Goal: Task Accomplishment & Management: Use online tool/utility

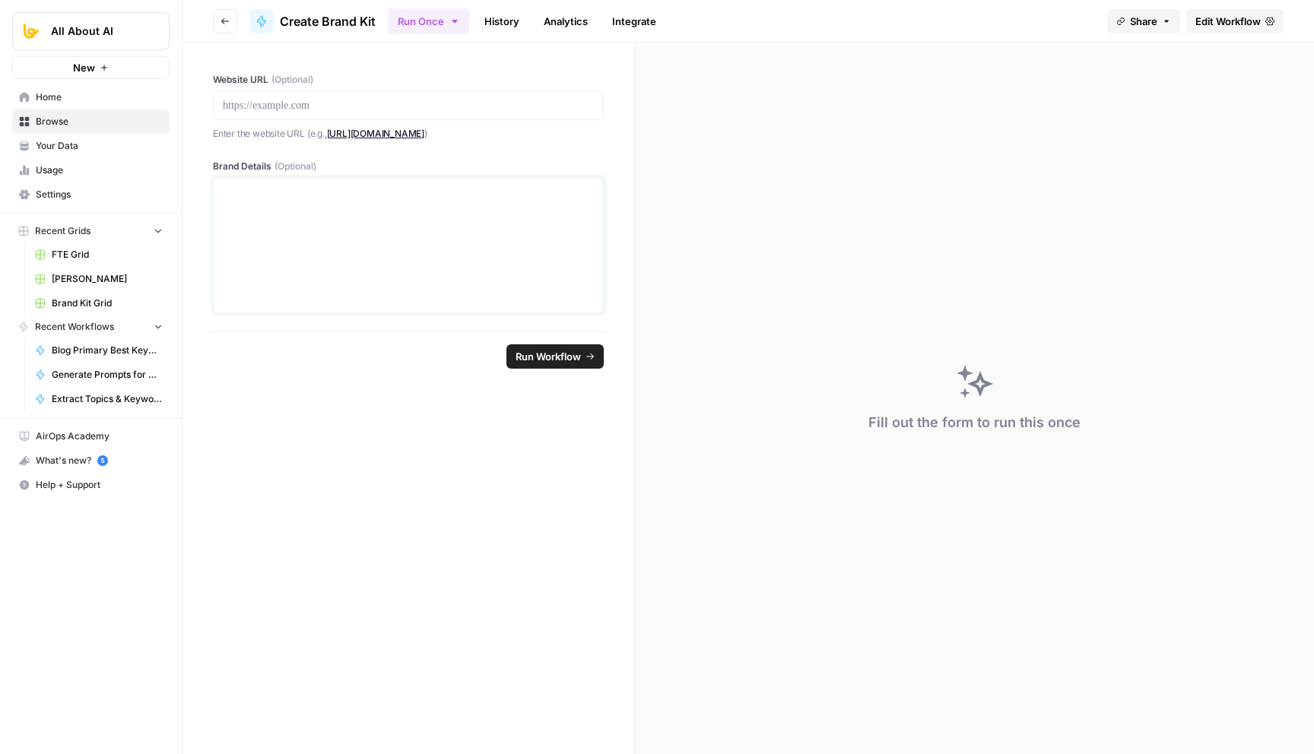
click at [425, 207] on div at bounding box center [408, 246] width 371 height 122
click at [499, 24] on link "History" at bounding box center [501, 21] width 53 height 24
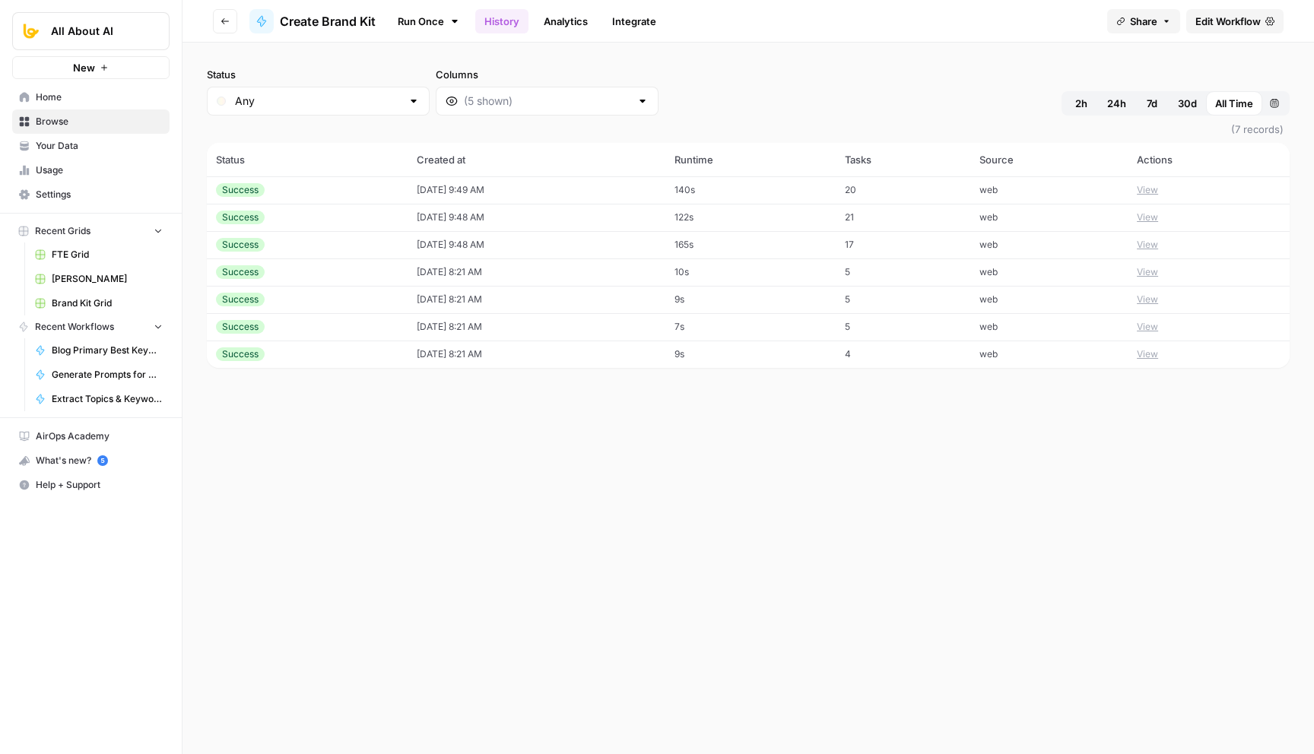
click at [299, 192] on div "Success" at bounding box center [307, 190] width 182 height 14
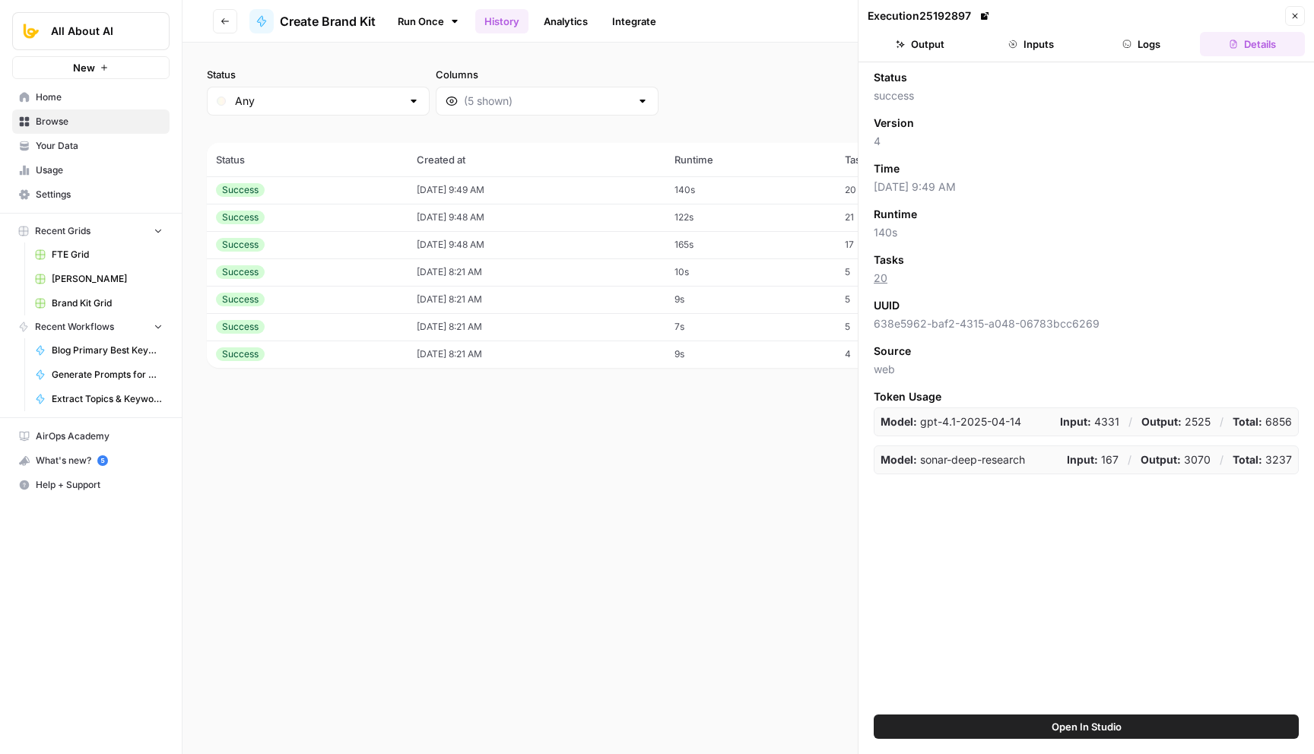
click at [367, 211] on div "Success" at bounding box center [307, 218] width 182 height 14
click at [364, 186] on div "Success" at bounding box center [307, 190] width 182 height 14
click at [1164, 39] on button "Logs" at bounding box center [1141, 44] width 105 height 24
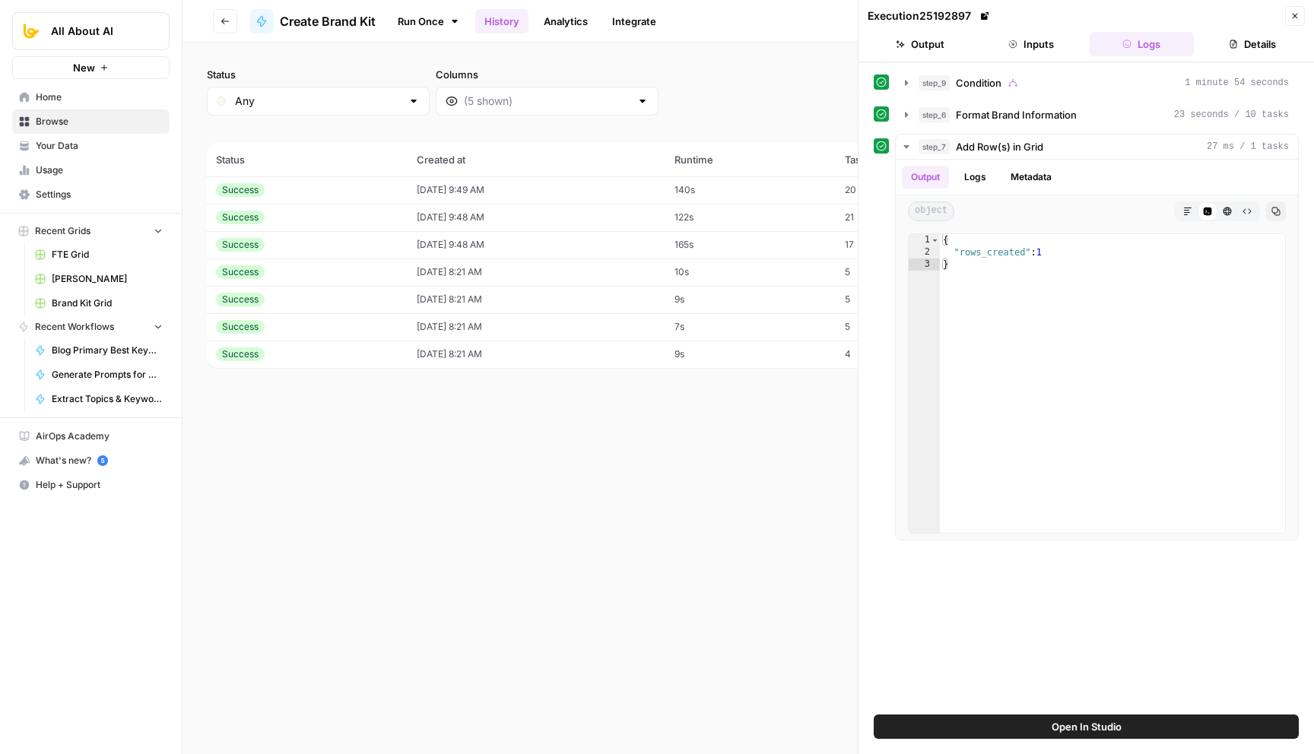
click at [1045, 40] on button "Inputs" at bounding box center [1030, 44] width 105 height 24
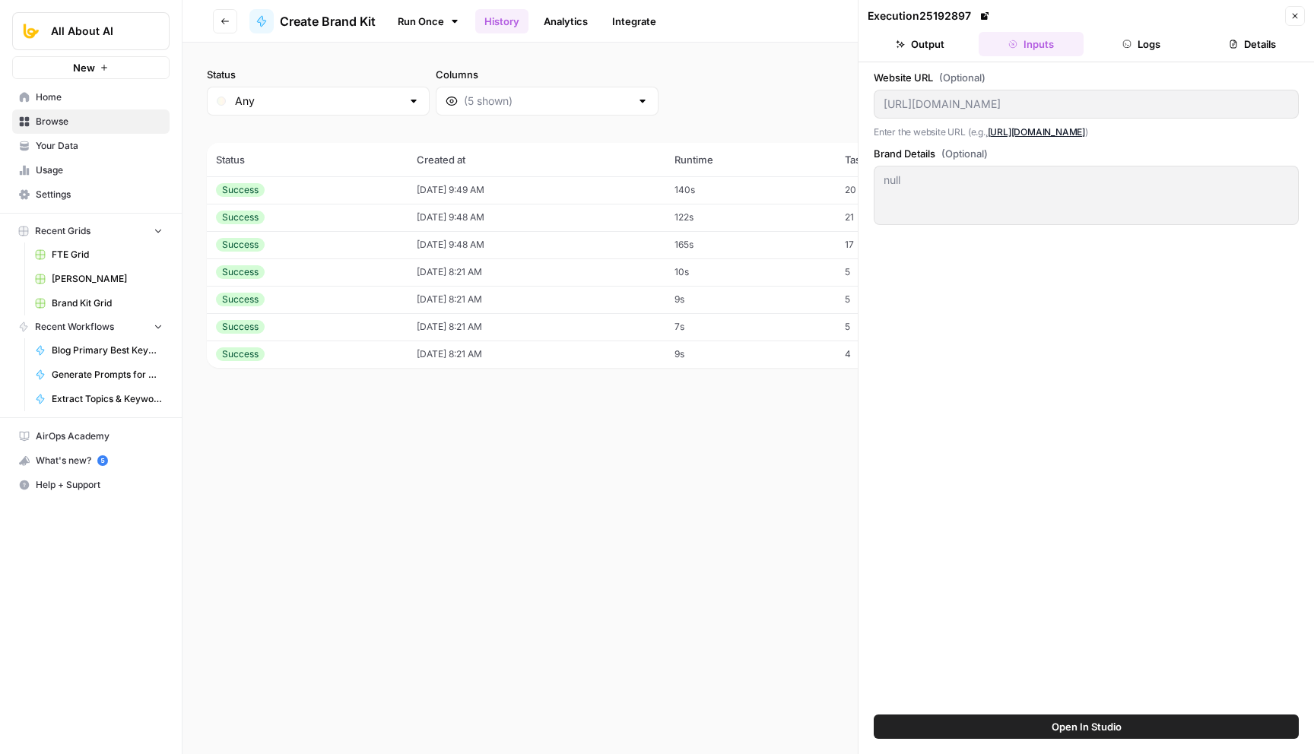
click at [976, 40] on ul "Output Inputs Logs Details" at bounding box center [1085, 44] width 437 height 24
click at [923, 39] on button "Output" at bounding box center [919, 44] width 105 height 24
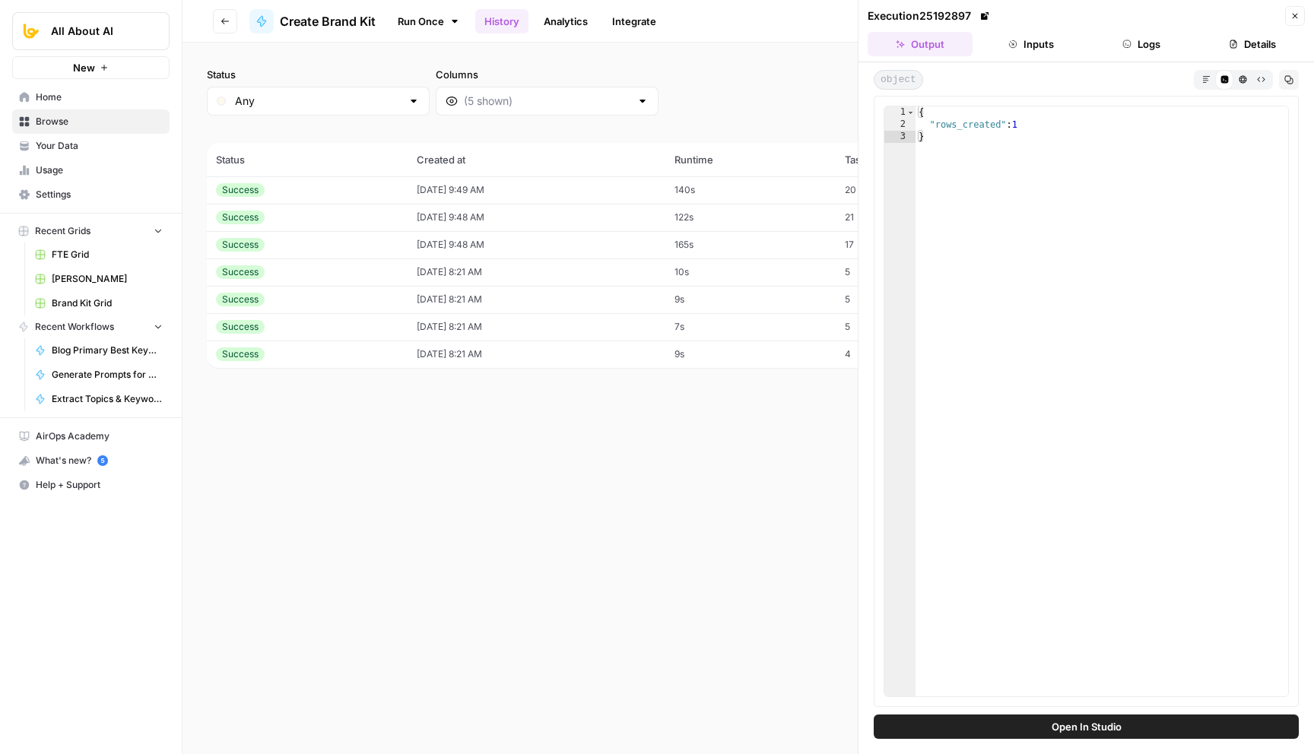
click at [1014, 40] on icon "button" at bounding box center [1012, 44] width 9 height 9
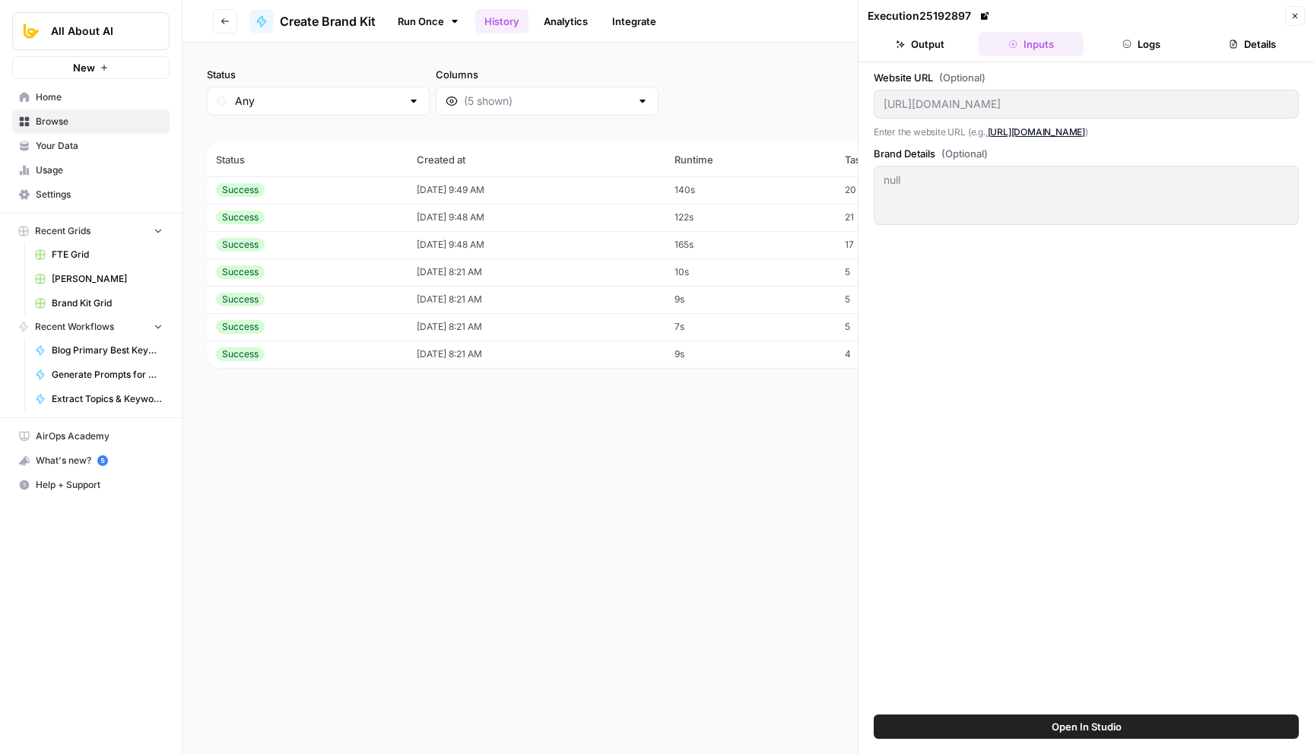
click at [1232, 46] on icon "button" at bounding box center [1233, 44] width 9 height 9
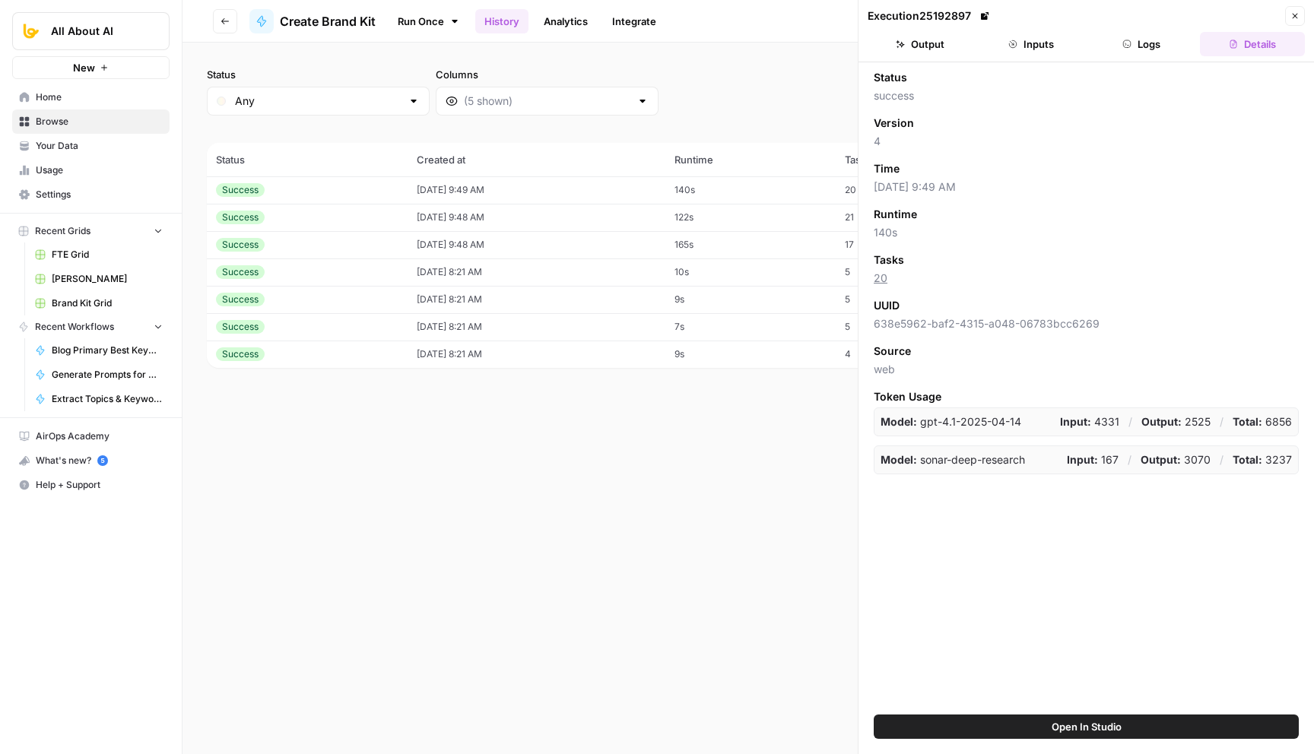
click at [262, 354] on div "Success" at bounding box center [240, 354] width 49 height 14
click at [306, 329] on div "Success" at bounding box center [307, 327] width 182 height 14
click at [315, 284] on td "Success" at bounding box center [307, 271] width 201 height 27
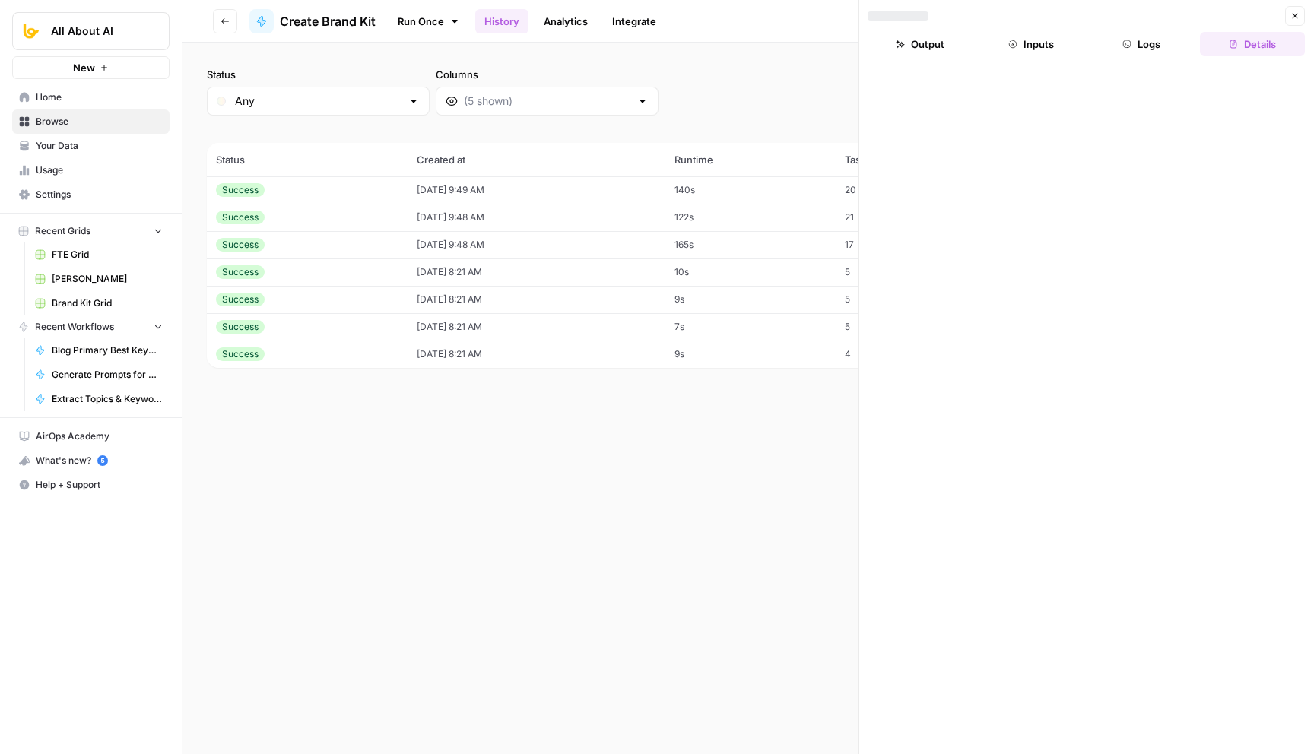
click at [314, 175] on th "Status" at bounding box center [307, 159] width 201 height 33
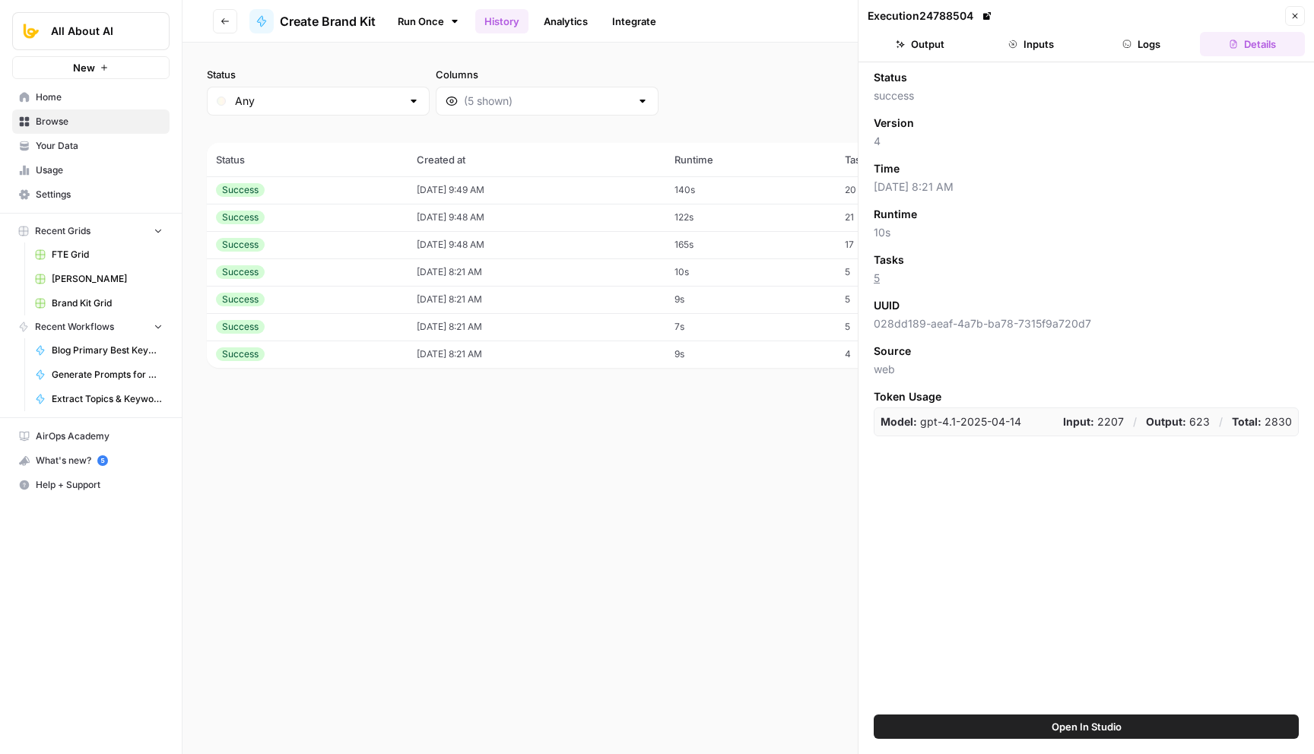
click at [1289, 12] on button "Close" at bounding box center [1295, 16] width 20 height 20
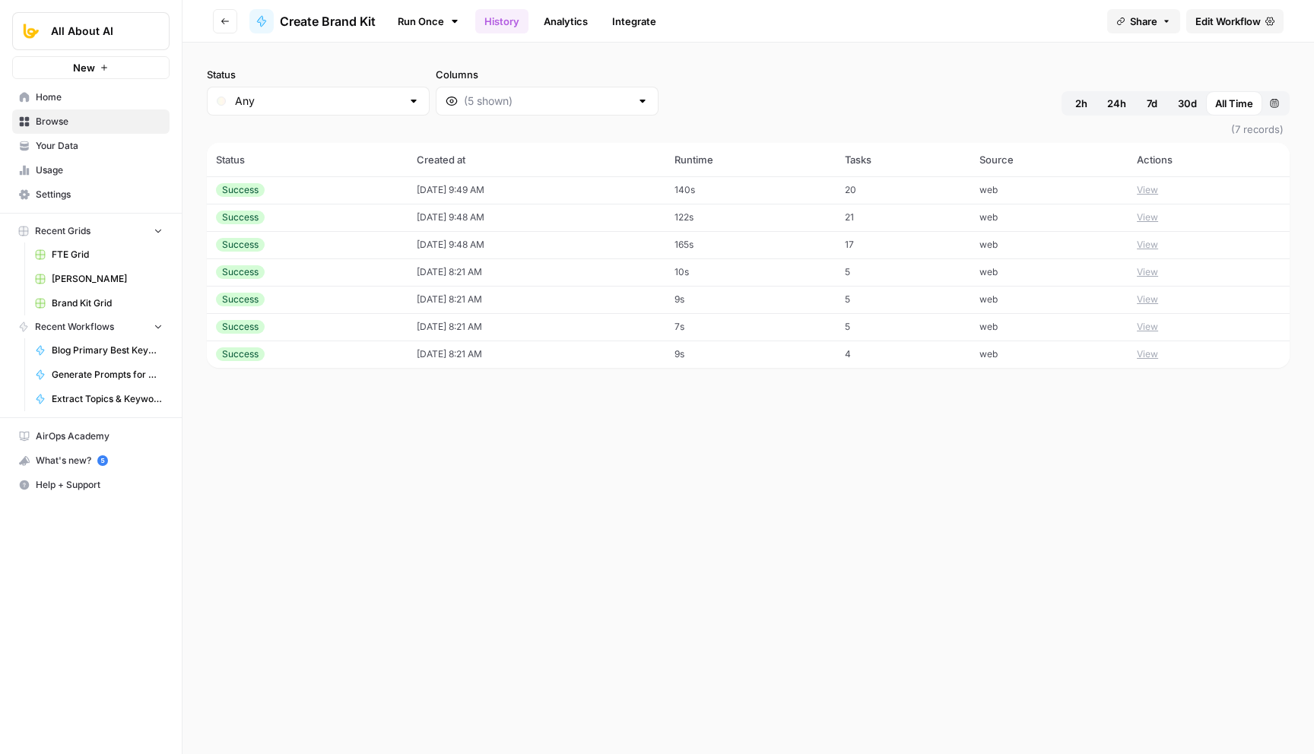
click at [306, 21] on span "Create Brand Kit" at bounding box center [328, 21] width 96 height 18
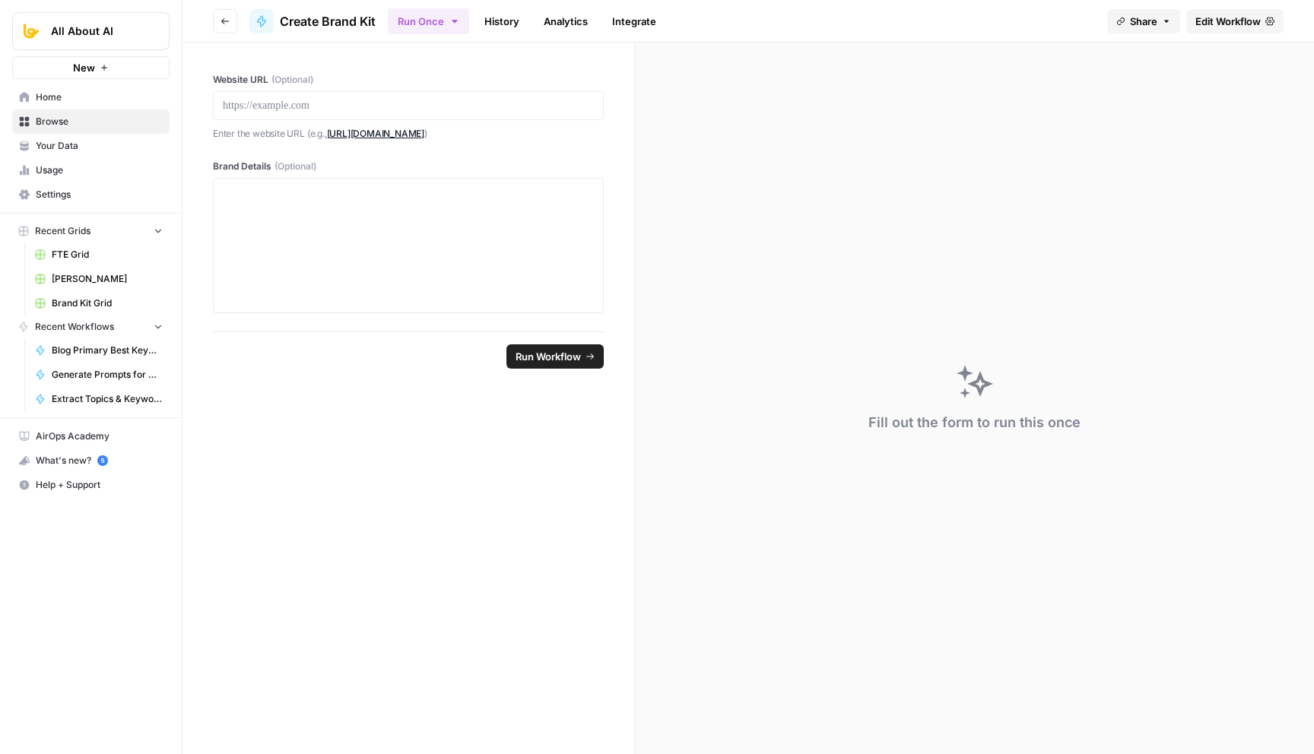
click at [431, 19] on button "Run Once" at bounding box center [428, 21] width 81 height 26
click at [317, 17] on span "Create Brand Kit" at bounding box center [328, 21] width 96 height 18
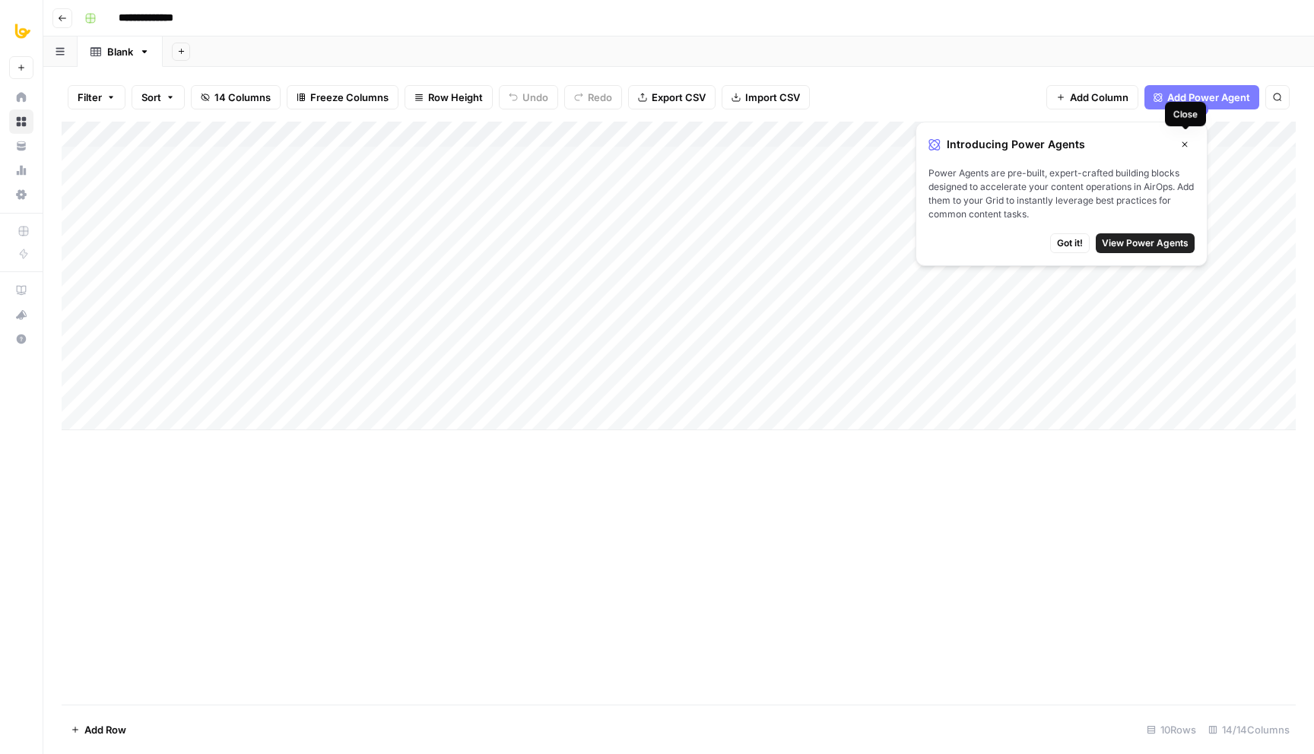
click at [1182, 144] on icon "button" at bounding box center [1184, 144] width 9 height 9
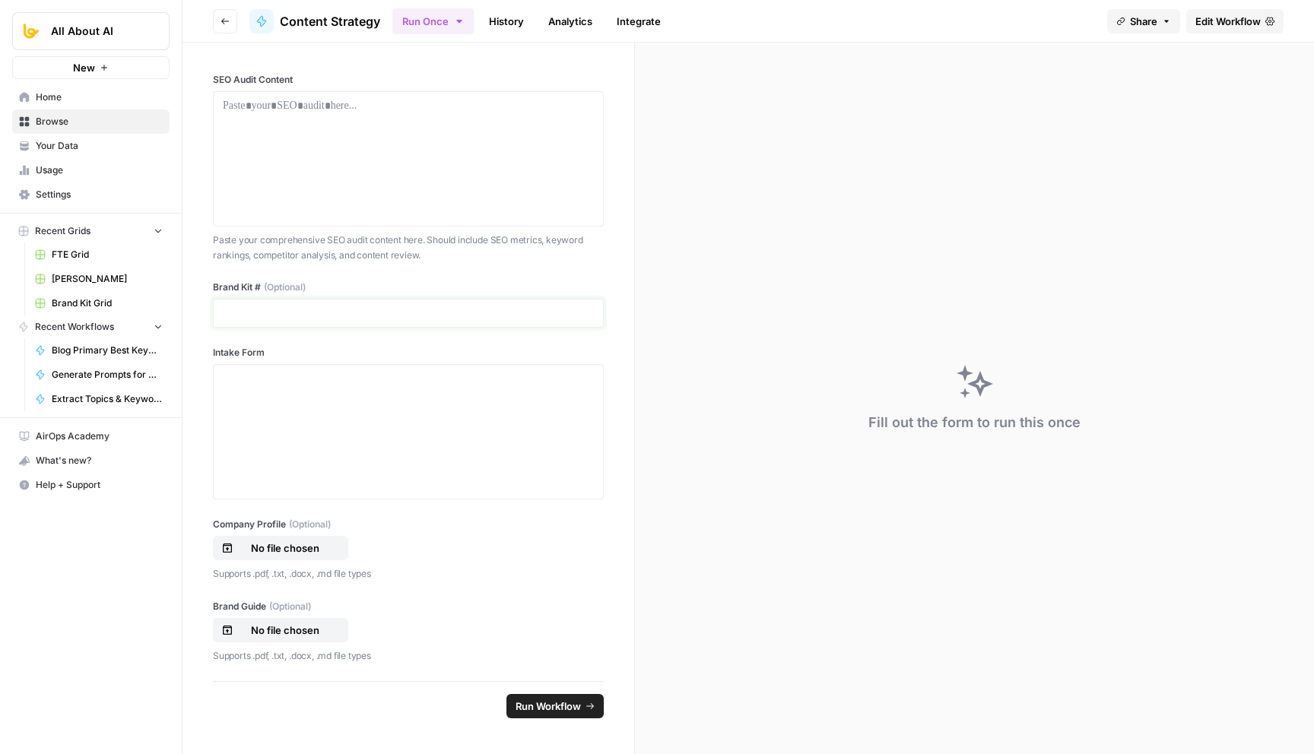
click at [291, 315] on p at bounding box center [408, 313] width 371 height 15
click at [224, 18] on icon "button" at bounding box center [224, 21] width 9 height 9
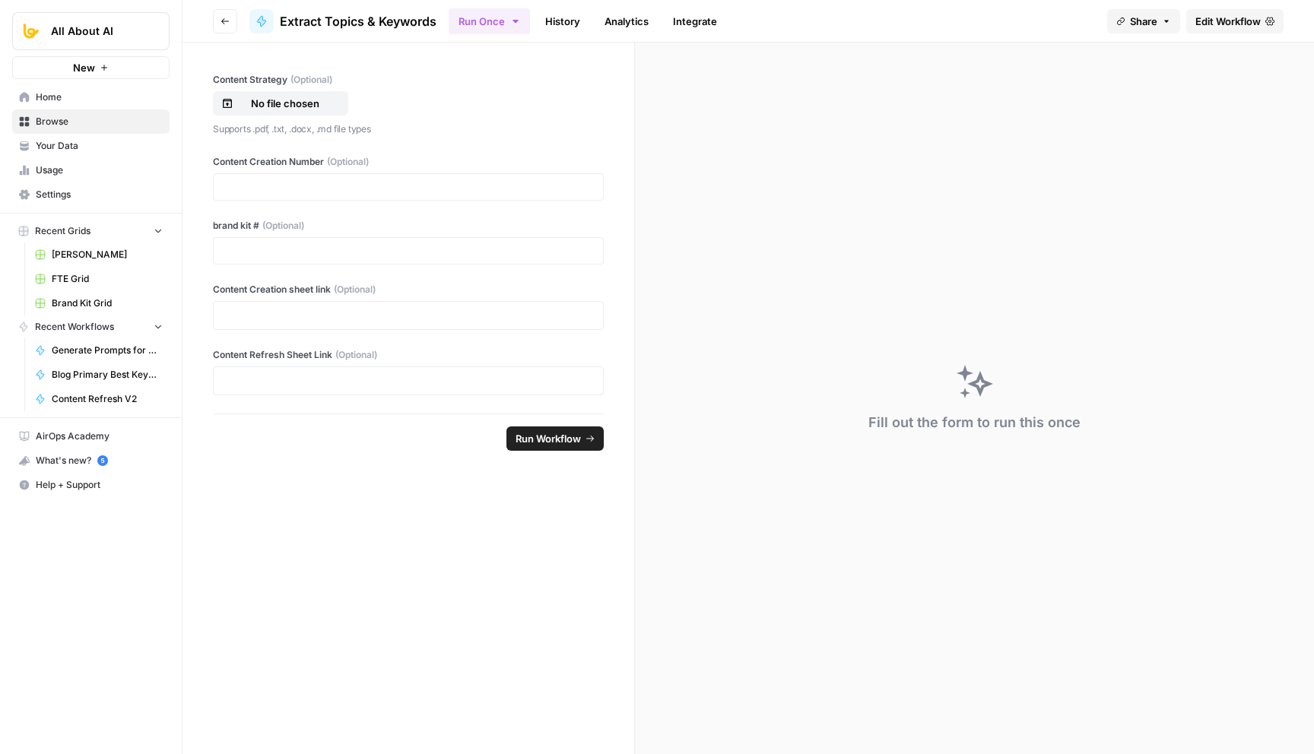
click at [276, 159] on label "Content Creation Number (Optional)" at bounding box center [408, 162] width 391 height 14
click at [276, 180] on input "Content Creation Number (Optional)" at bounding box center [408, 187] width 371 height 14
click at [276, 159] on label "Content Creation Number (Optional)" at bounding box center [408, 162] width 391 height 14
click at [276, 180] on input "Content Creation Number (Optional)" at bounding box center [408, 187] width 371 height 14
click at [276, 159] on label "Content Creation Number (Optional)" at bounding box center [408, 162] width 391 height 14
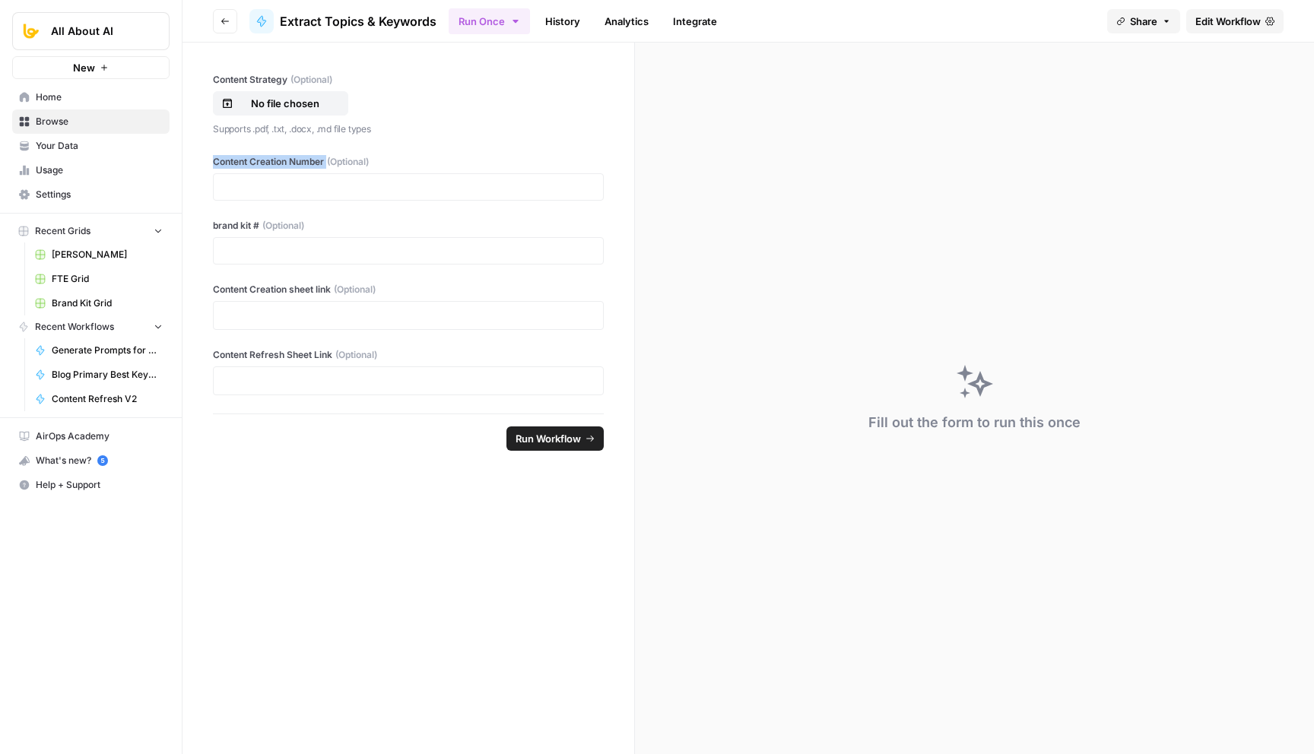
click at [276, 180] on input "Content Creation Number (Optional)" at bounding box center [408, 187] width 371 height 14
copy label "Content Creation Number"
click at [233, 226] on label "brand kit # (Optional)" at bounding box center [408, 226] width 391 height 14
click at [233, 244] on input "brand kit # (Optional)" at bounding box center [408, 251] width 371 height 14
click at [233, 226] on label "brand kit # (Optional)" at bounding box center [408, 226] width 391 height 14
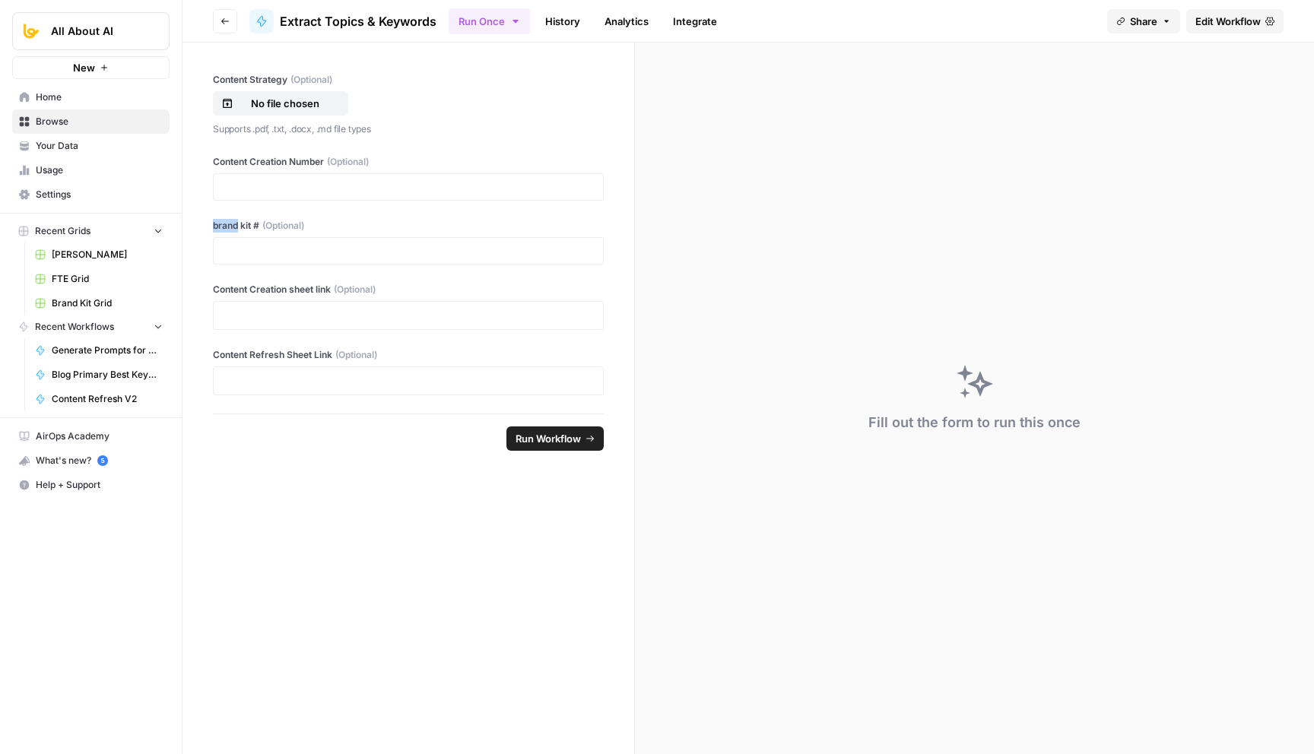
click at [233, 244] on input "brand kit # (Optional)" at bounding box center [408, 251] width 371 height 14
click at [233, 226] on label "brand kit # (Optional)" at bounding box center [408, 226] width 391 height 14
click at [233, 244] on input "brand kit # (Optional)" at bounding box center [408, 251] width 371 height 14
copy label "brand kit #"
click at [268, 284] on label "Content Creation sheet link (Optional)" at bounding box center [408, 290] width 391 height 14
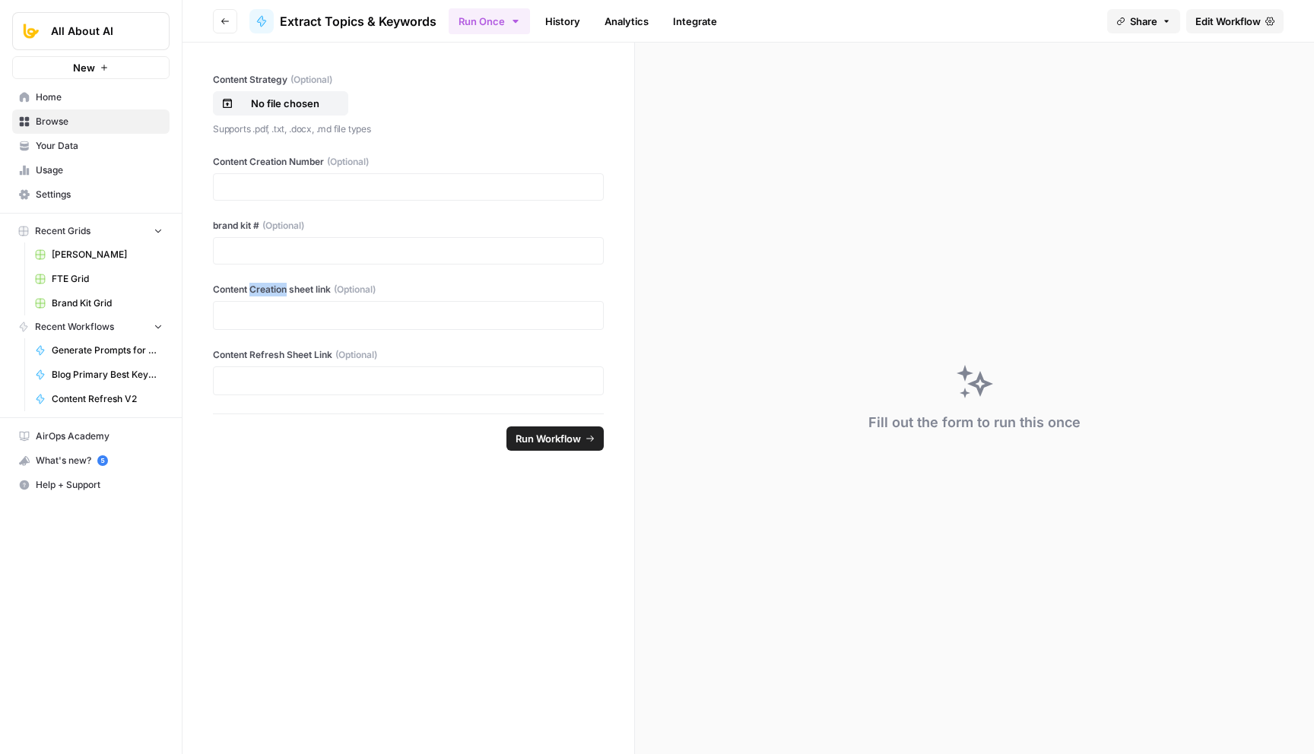
click at [268, 284] on label "Content Creation sheet link (Optional)" at bounding box center [408, 290] width 391 height 14
copy label "Content Creation sheet link"
click at [271, 350] on label "Content Refresh Sheet Link (Optional)" at bounding box center [408, 355] width 391 height 14
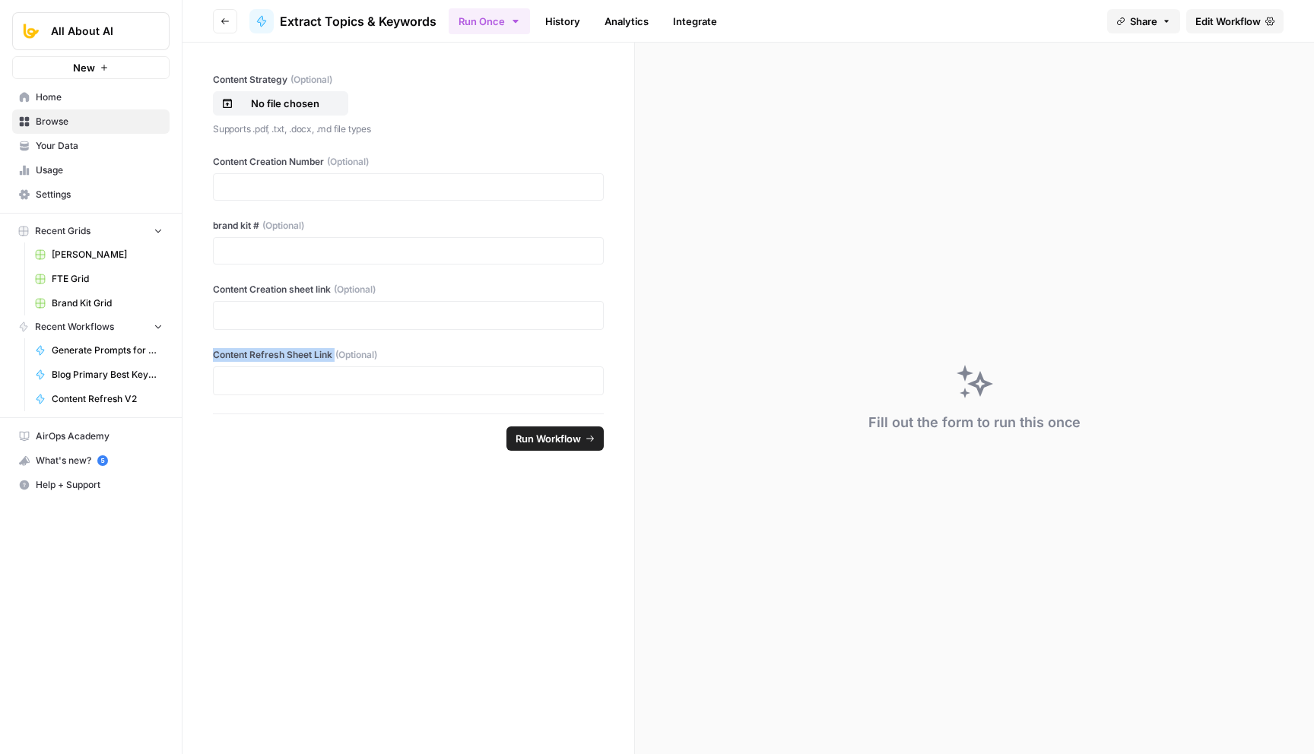
click at [271, 350] on label "Content Refresh Sheet Link (Optional)" at bounding box center [408, 355] width 391 height 14
copy label "Content Refresh Sheet Link"
click at [300, 353] on label "Content Refresh Sheet Link (Optional)" at bounding box center [408, 355] width 391 height 14
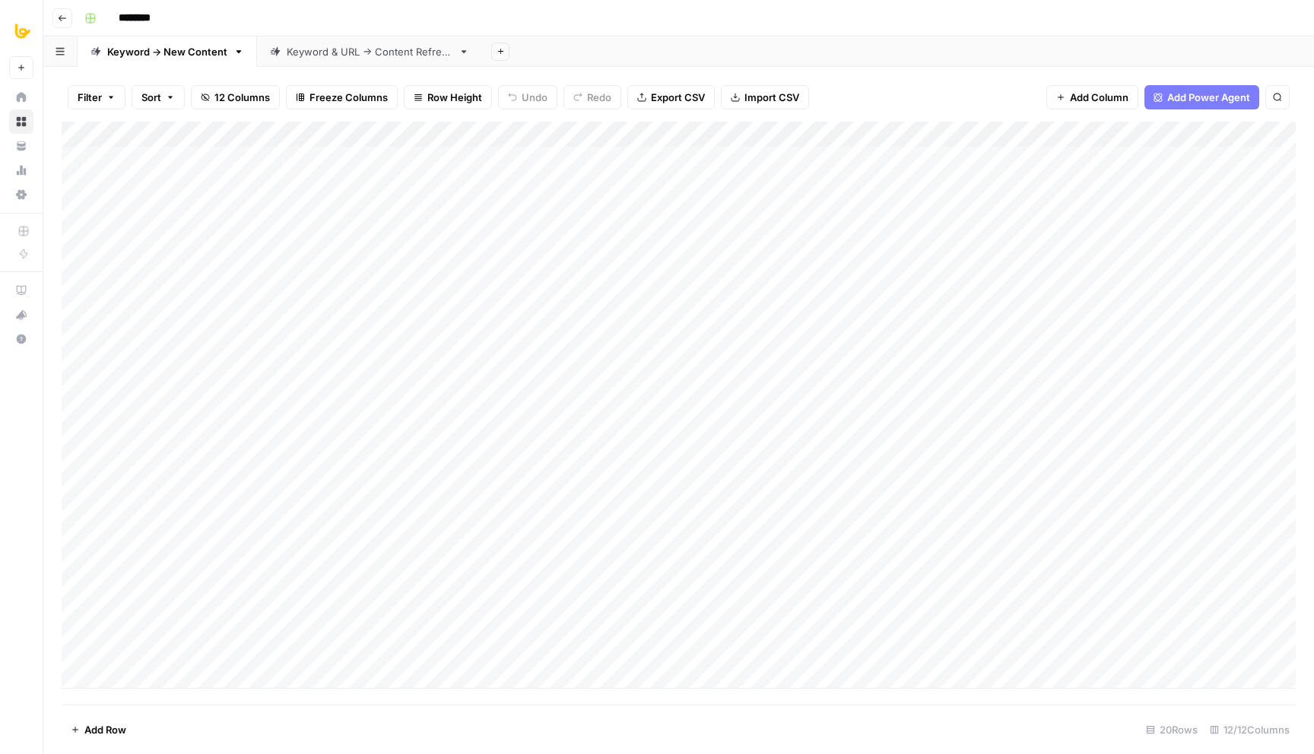
click at [315, 63] on link "Keyword & URL -> Content Refresh" at bounding box center [369, 51] width 225 height 30
click at [170, 54] on div "Keyword -> New Content" at bounding box center [167, 51] width 120 height 15
click at [334, 55] on div "Keyword & URL -> Content Refresh" at bounding box center [370, 51] width 166 height 15
click at [174, 55] on div "Keyword -> New Content" at bounding box center [167, 51] width 120 height 15
click at [324, 62] on link "Keyword & URL -> Content Refresh" at bounding box center [369, 51] width 225 height 30
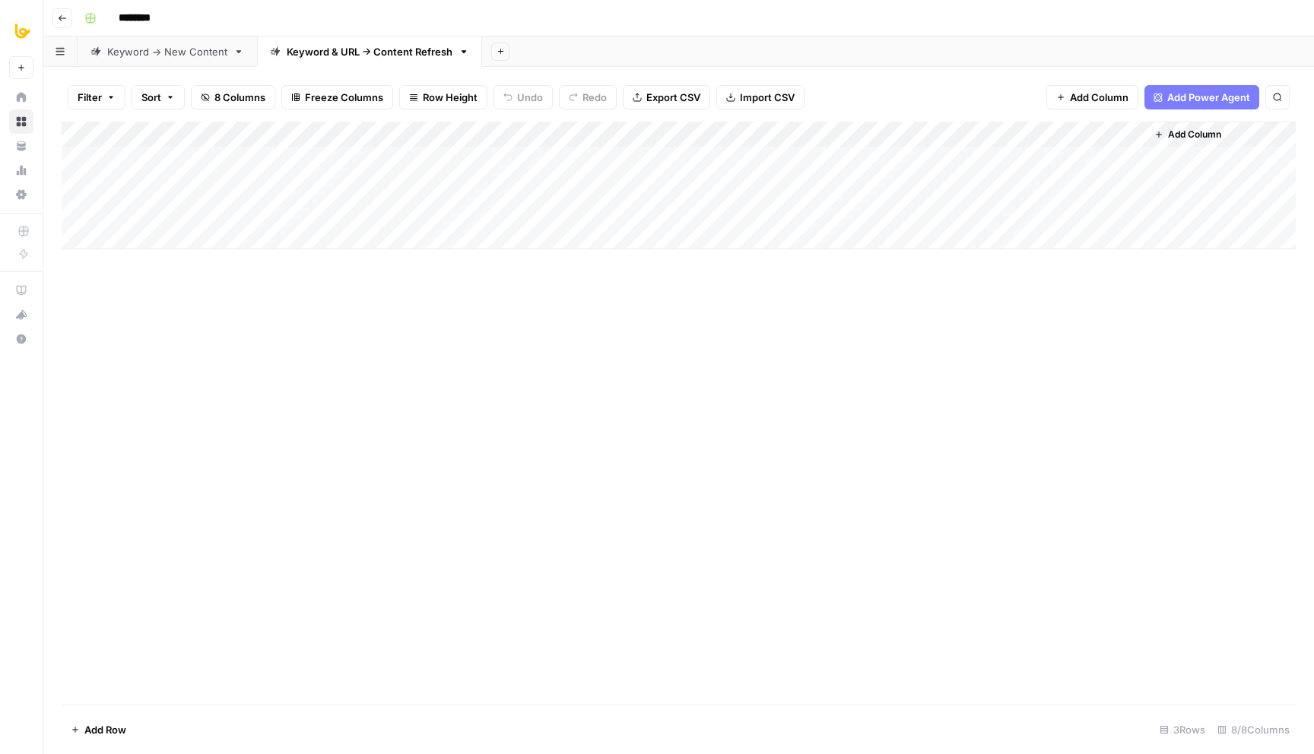
click at [178, 59] on link "Keyword -> New Content" at bounding box center [167, 51] width 179 height 30
click at [379, 58] on div "Keyword & URL -> Content Refresh" at bounding box center [370, 51] width 166 height 15
click at [175, 59] on link "Keyword -> New Content" at bounding box center [167, 51] width 179 height 30
